Goal: Obtain resource: Download file/media

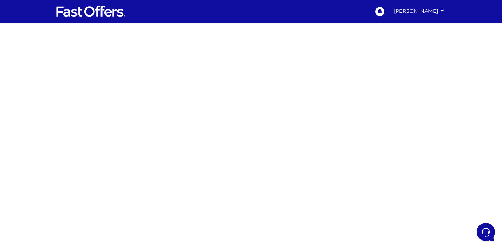
click at [354, 155] on div at bounding box center [251, 199] width 502 height 352
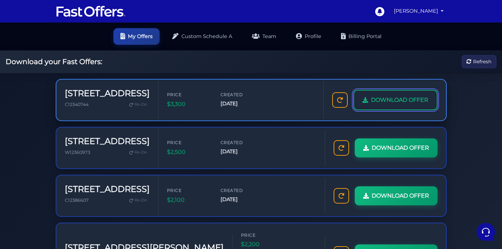
click at [383, 99] on span "DOWNLOAD OFFER" at bounding box center [399, 99] width 57 height 9
